Goal: Transaction & Acquisition: Purchase product/service

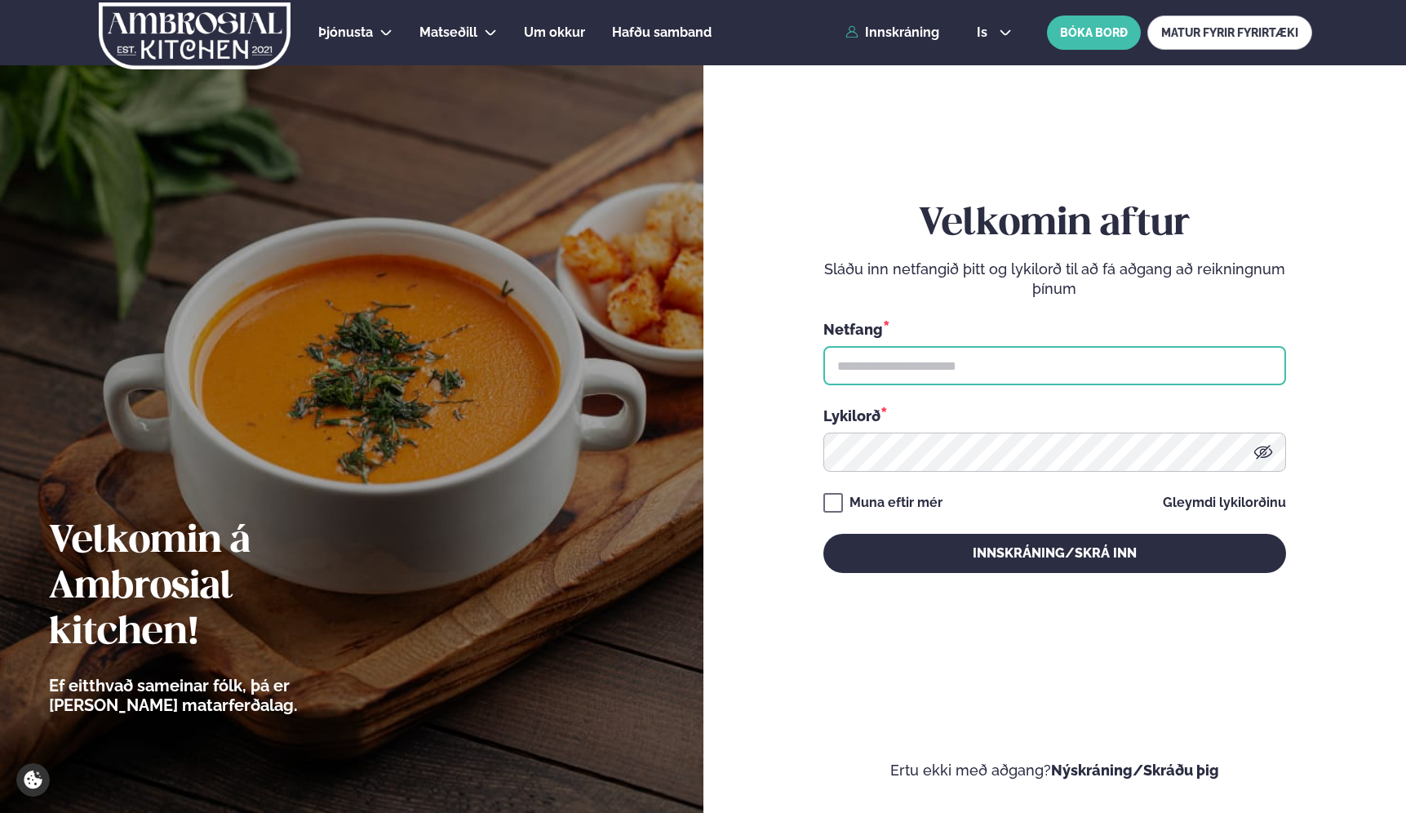
click at [893, 365] on input "text" at bounding box center [1055, 365] width 463 height 39
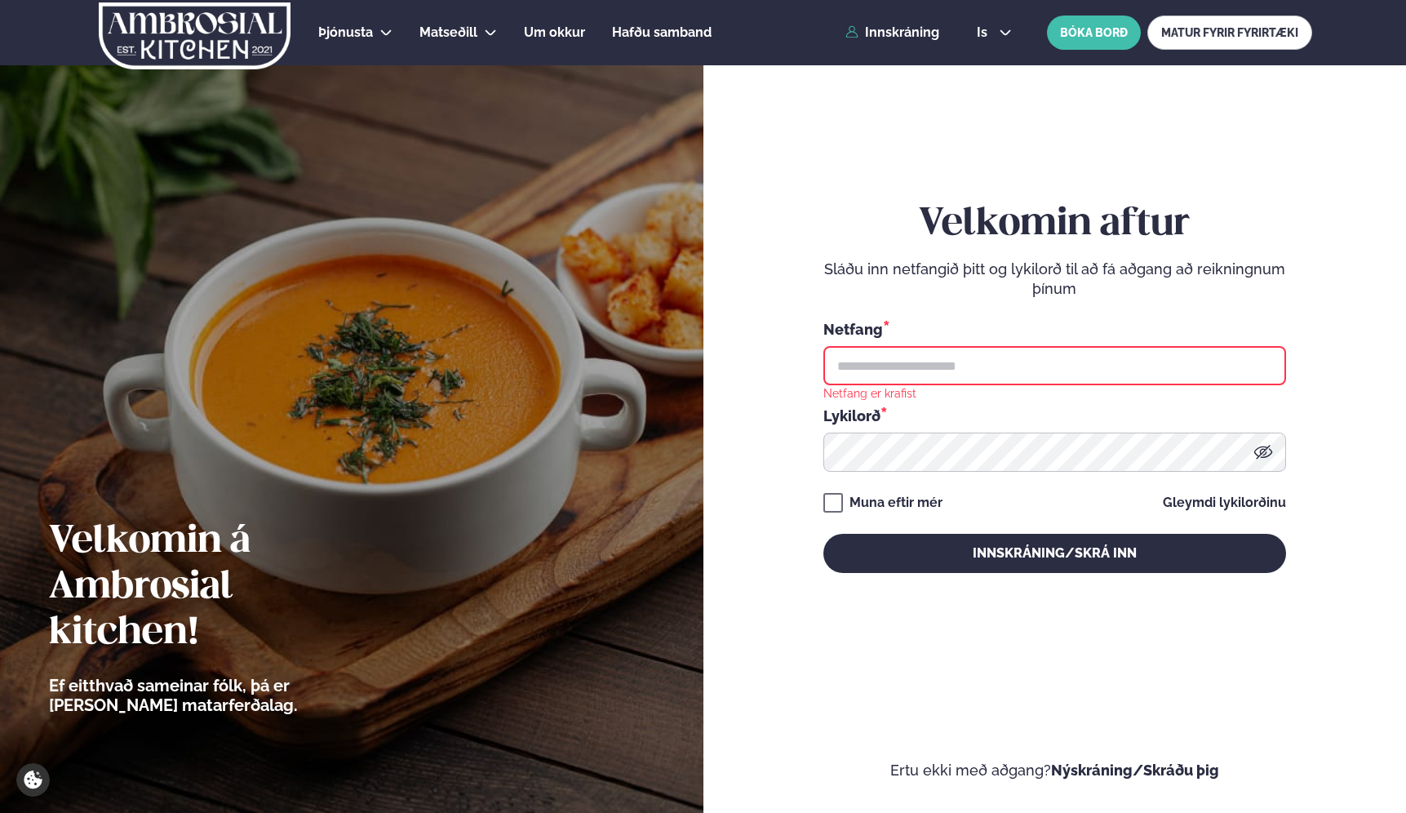
click at [981, 371] on input "text" at bounding box center [1055, 365] width 463 height 39
type input "**********"
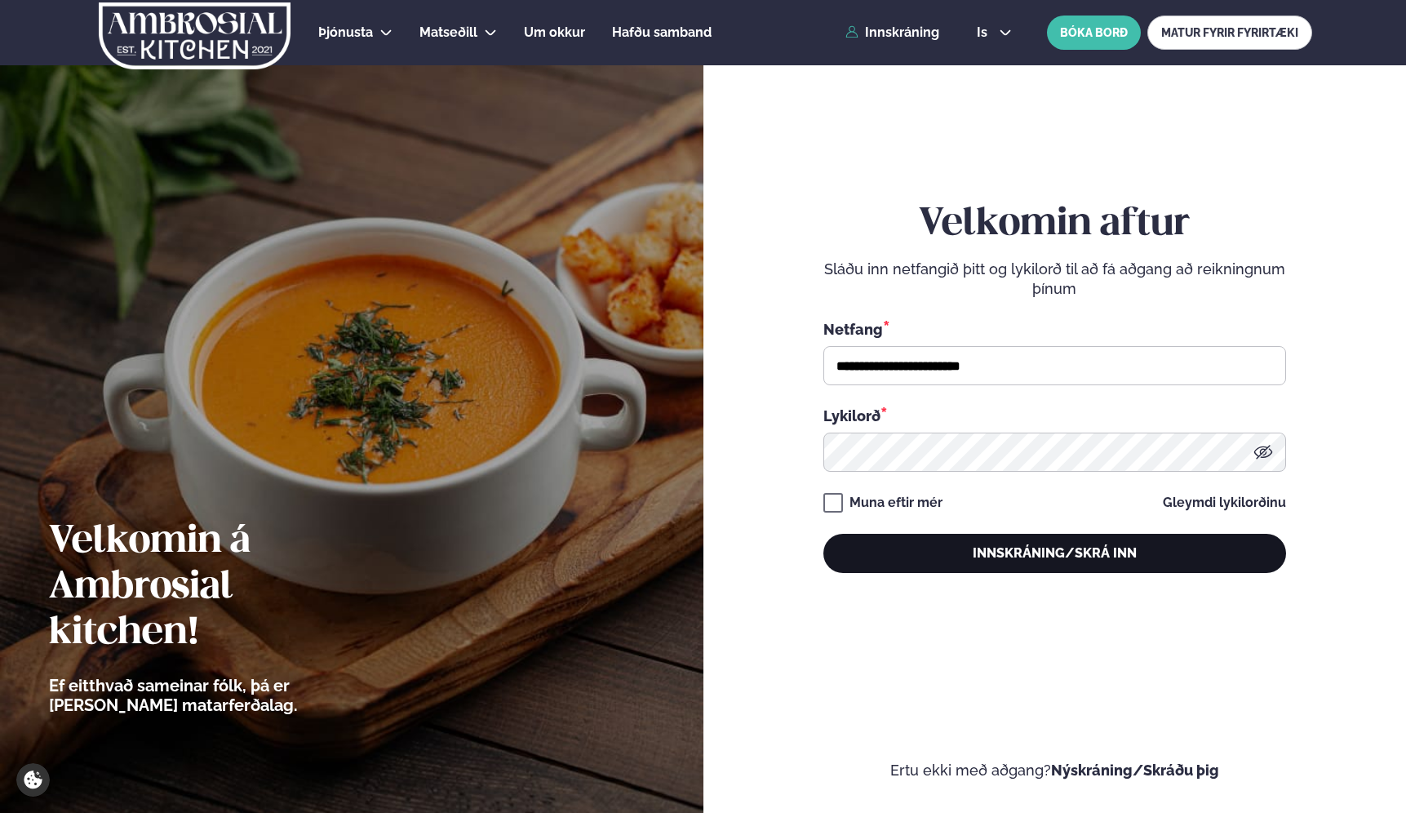
click at [905, 566] on button "Innskráning/Skrá inn" at bounding box center [1055, 553] width 463 height 39
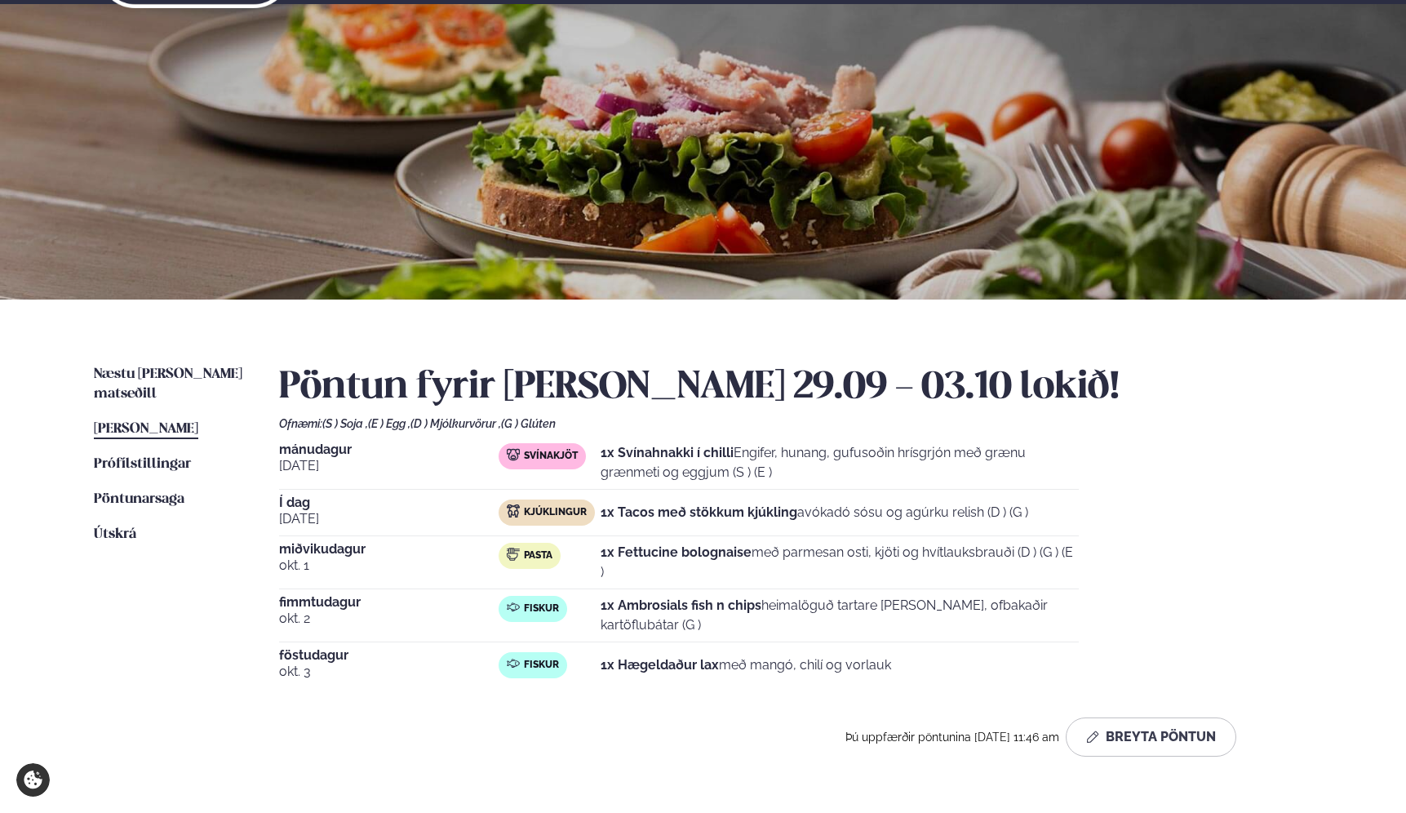
scroll to position [71, 0]
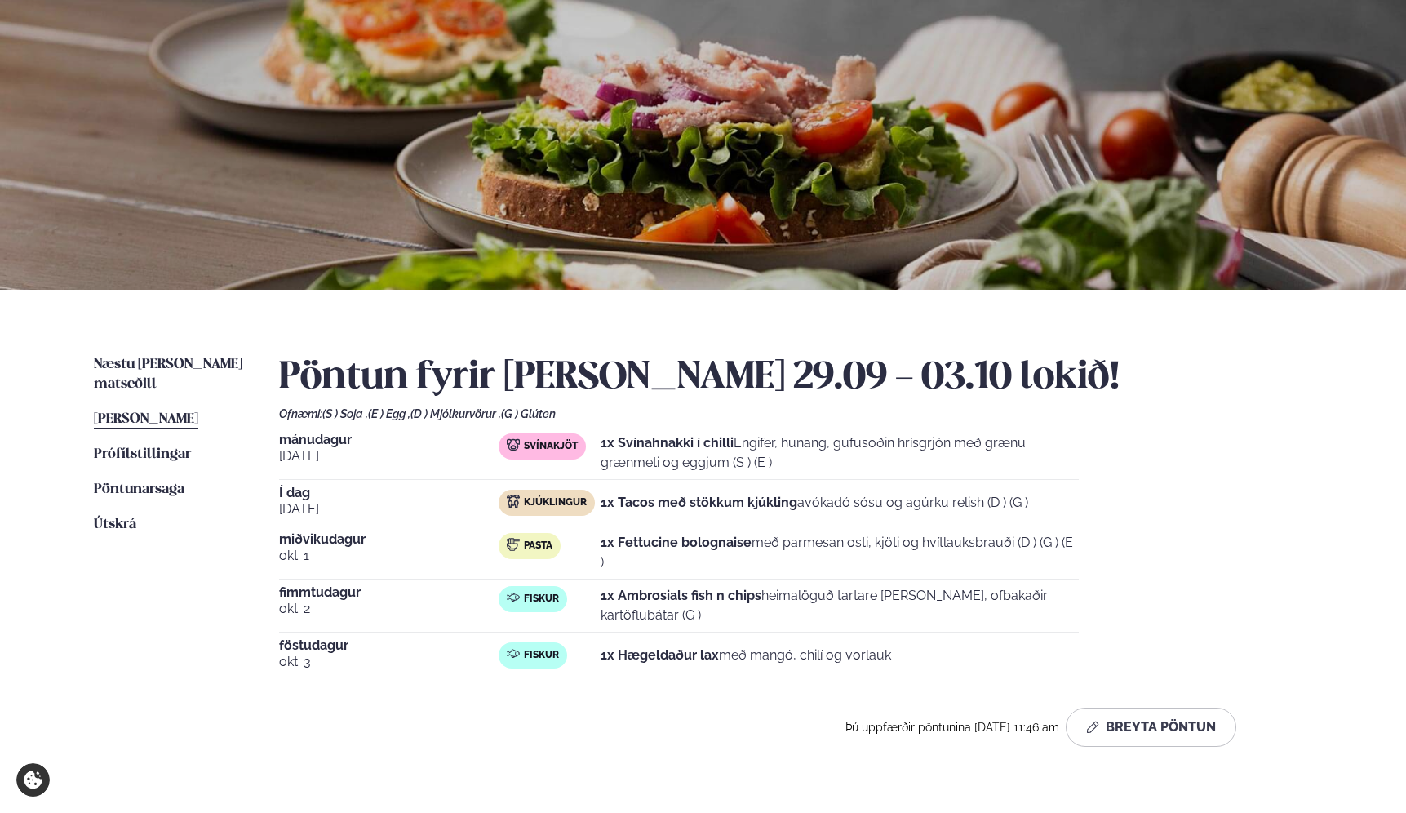
click at [737, 505] on strong "1x Tacos með stökkum kjúkling" at bounding box center [699, 503] width 197 height 16
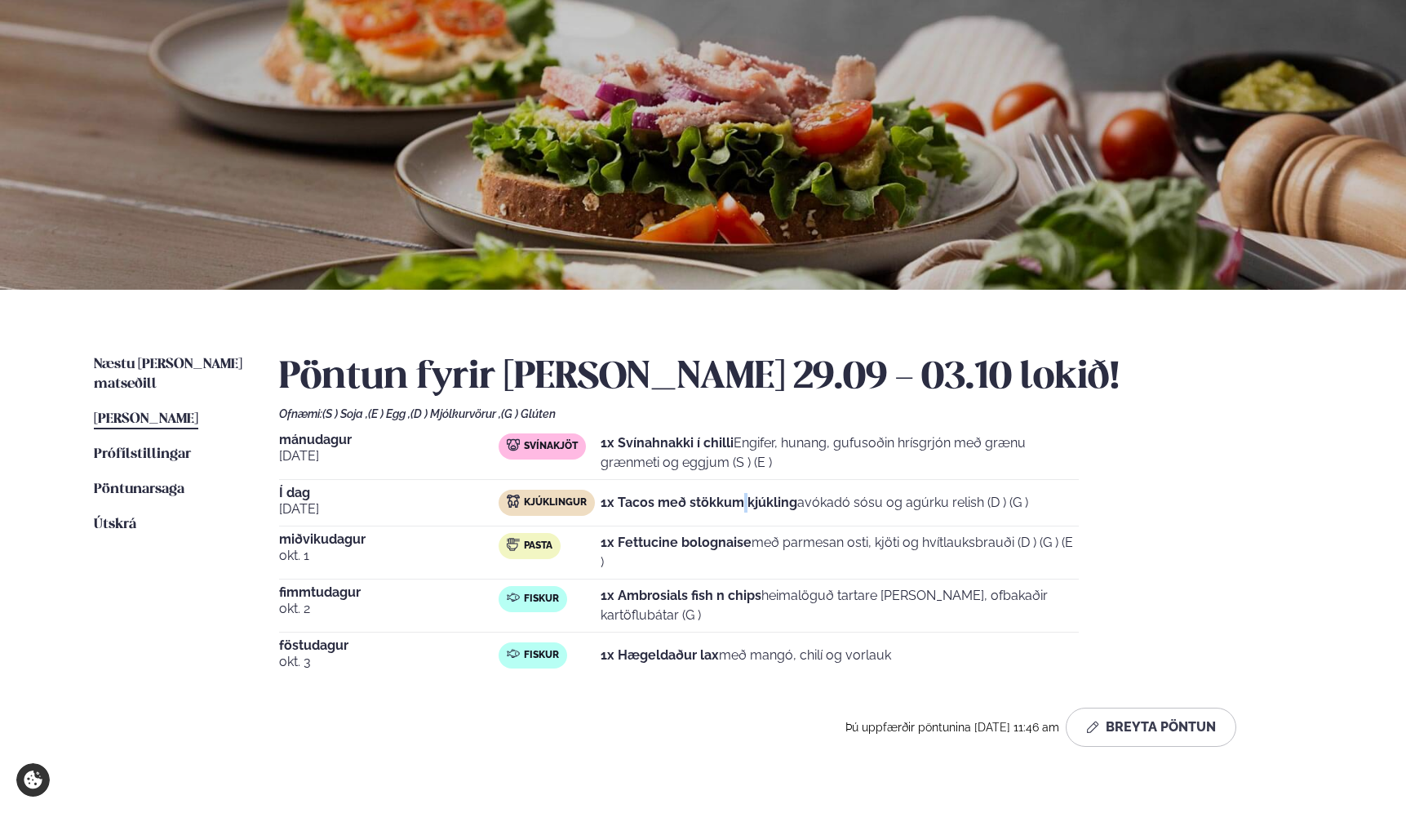
click at [737, 505] on strong "1x Tacos með stökkum kjúkling" at bounding box center [699, 503] width 197 height 16
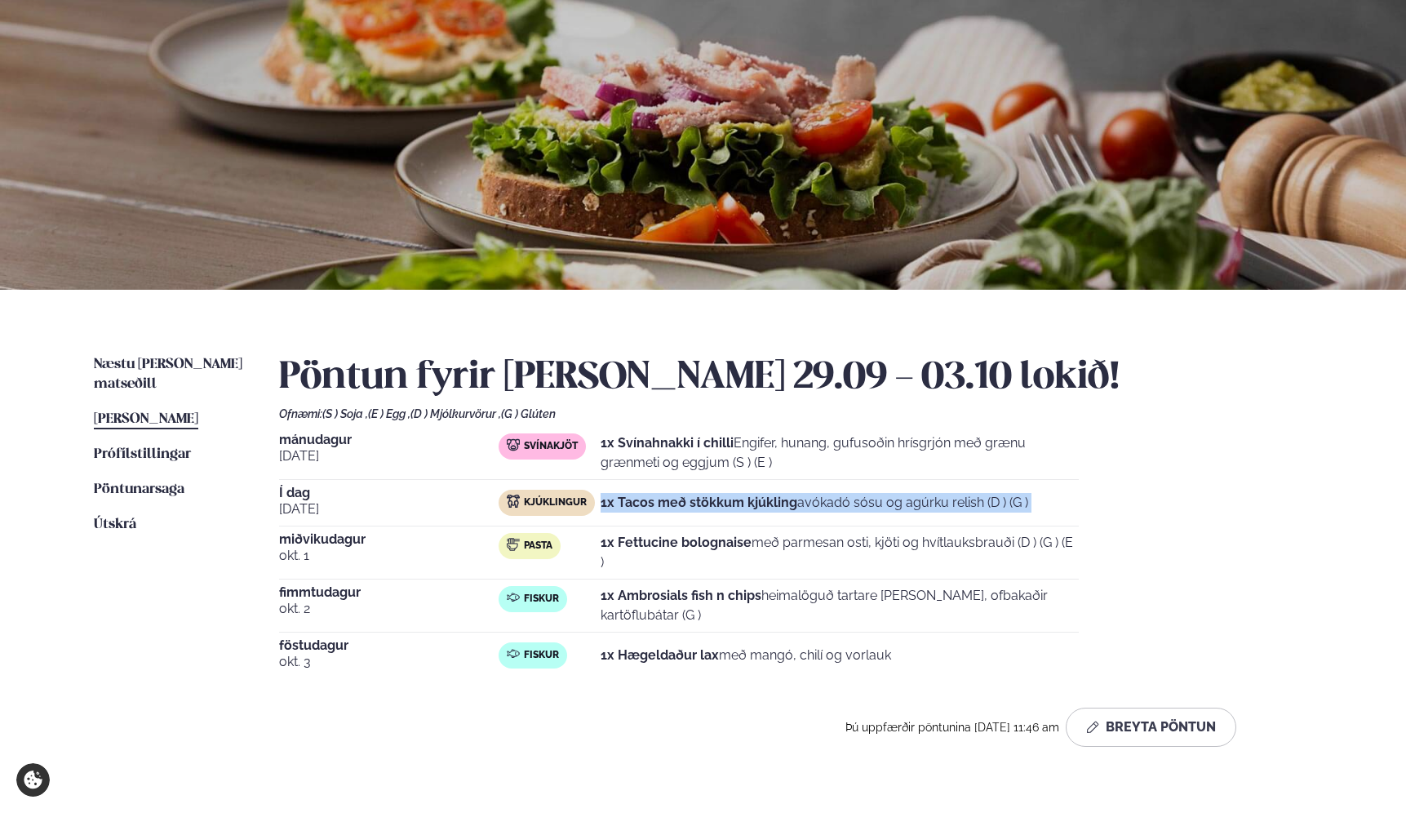
click at [737, 505] on strong "1x Tacos með stökkum kjúkling" at bounding box center [699, 503] width 197 height 16
